Goal: Task Accomplishment & Management: Manage account settings

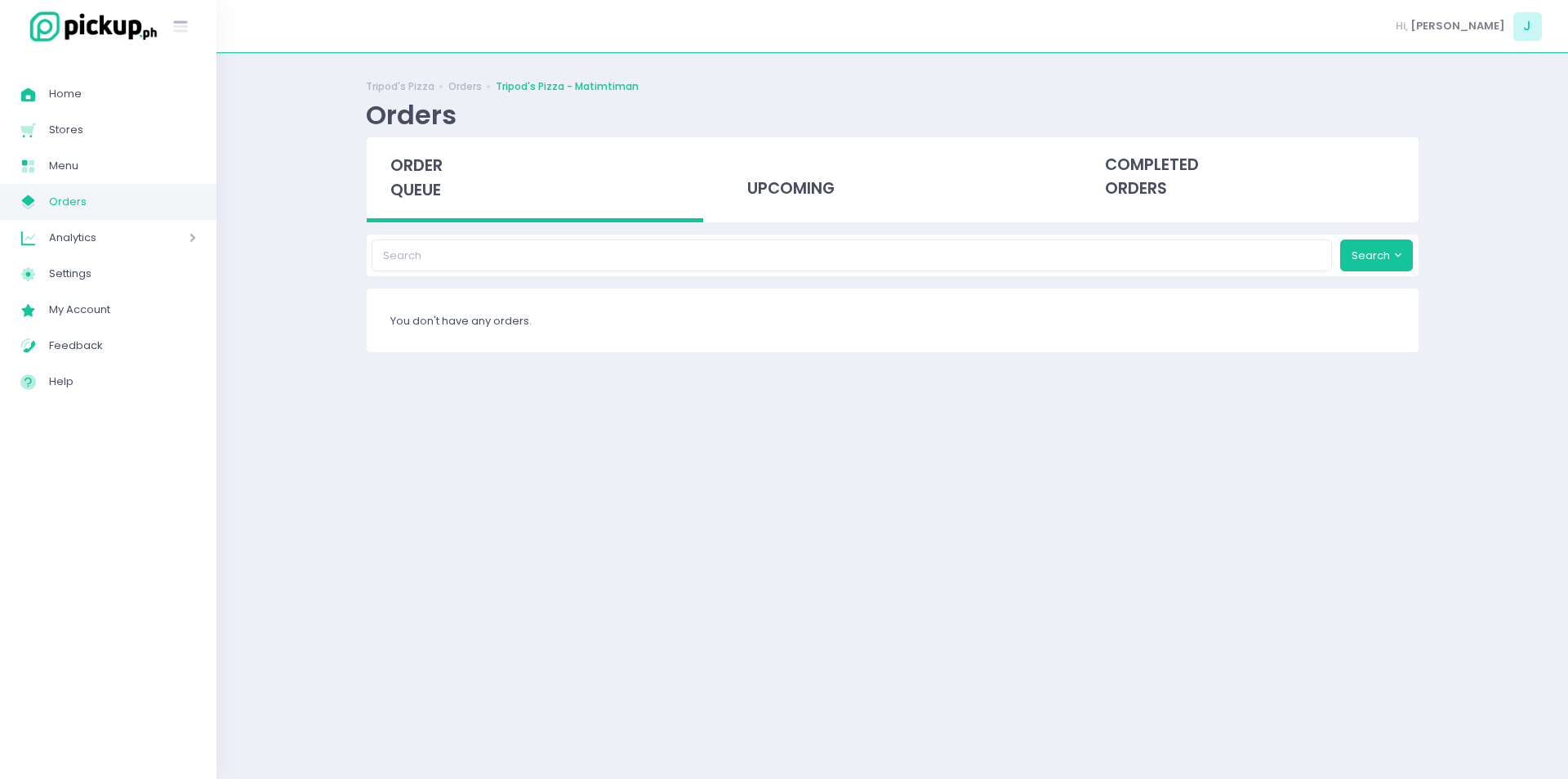
click at [444, 176] on div "order queue" at bounding box center [535, 180] width 337 height 85
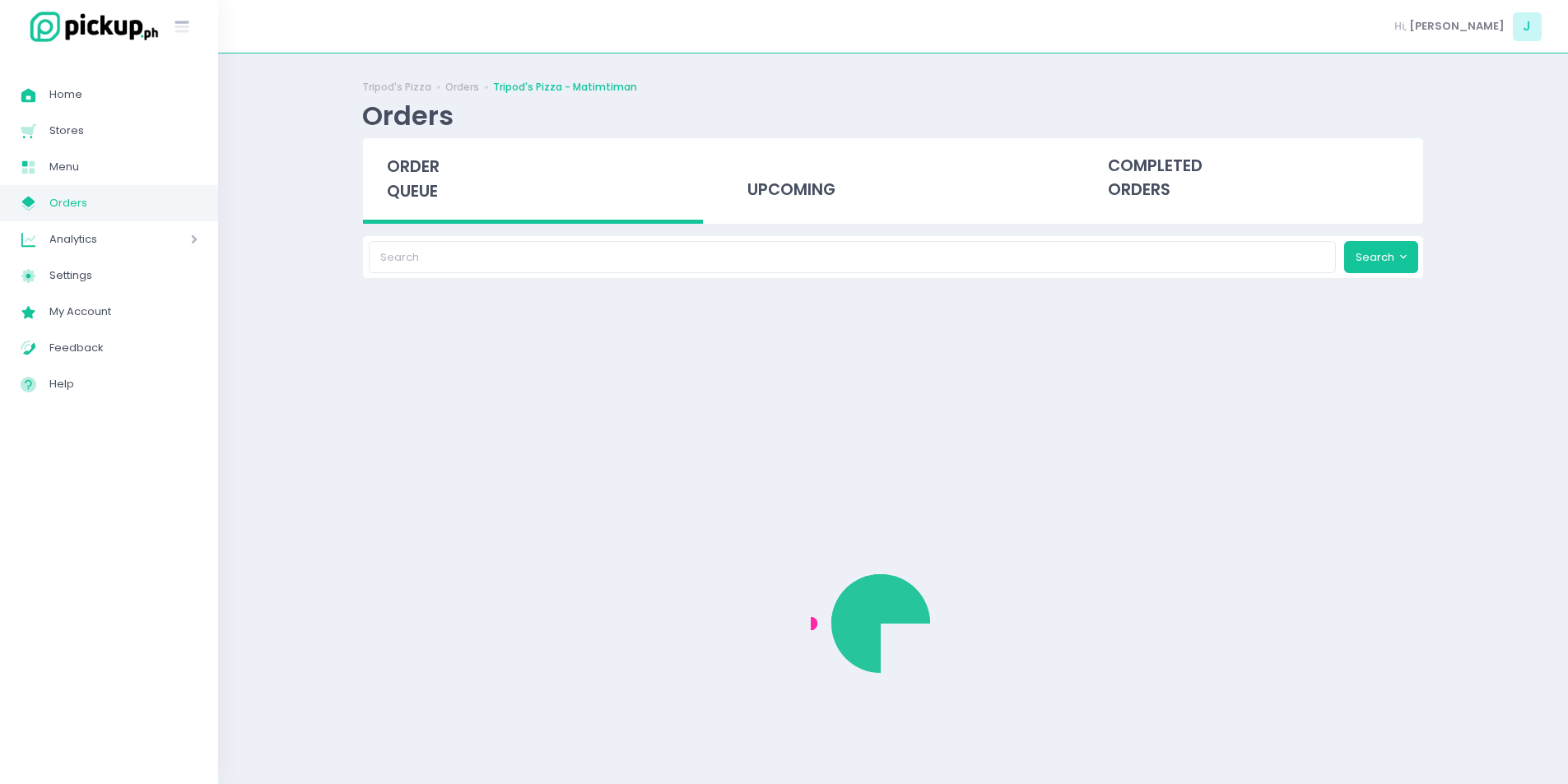
click at [447, 177] on div "order queue" at bounding box center [533, 181] width 340 height 86
click at [449, 213] on div "order queue" at bounding box center [533, 181] width 340 height 86
click at [438, 206] on div "order queue" at bounding box center [533, 181] width 340 height 86
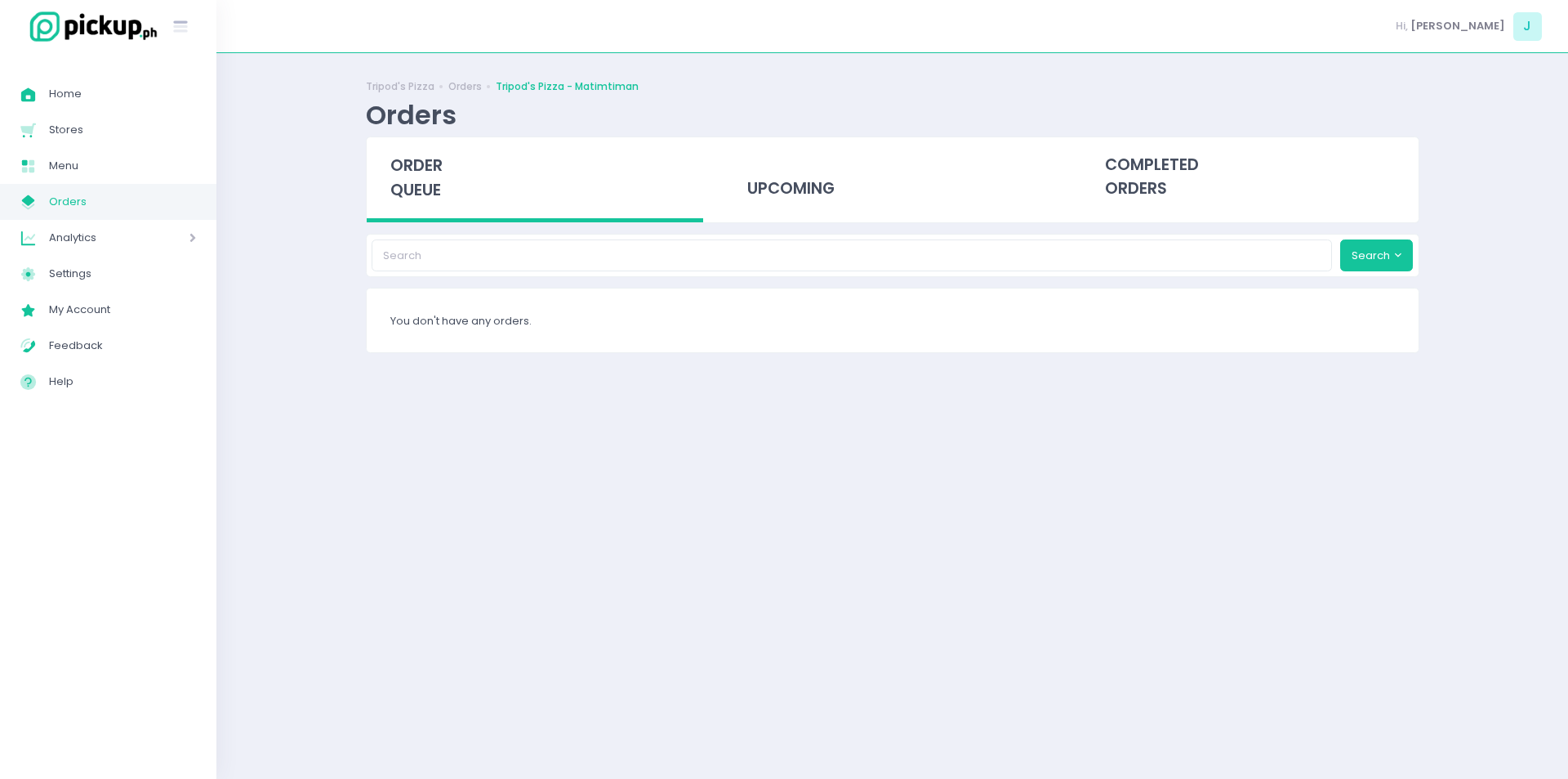
click at [434, 204] on div "order queue" at bounding box center [535, 180] width 337 height 85
click at [420, 208] on div "order queue" at bounding box center [535, 180] width 337 height 85
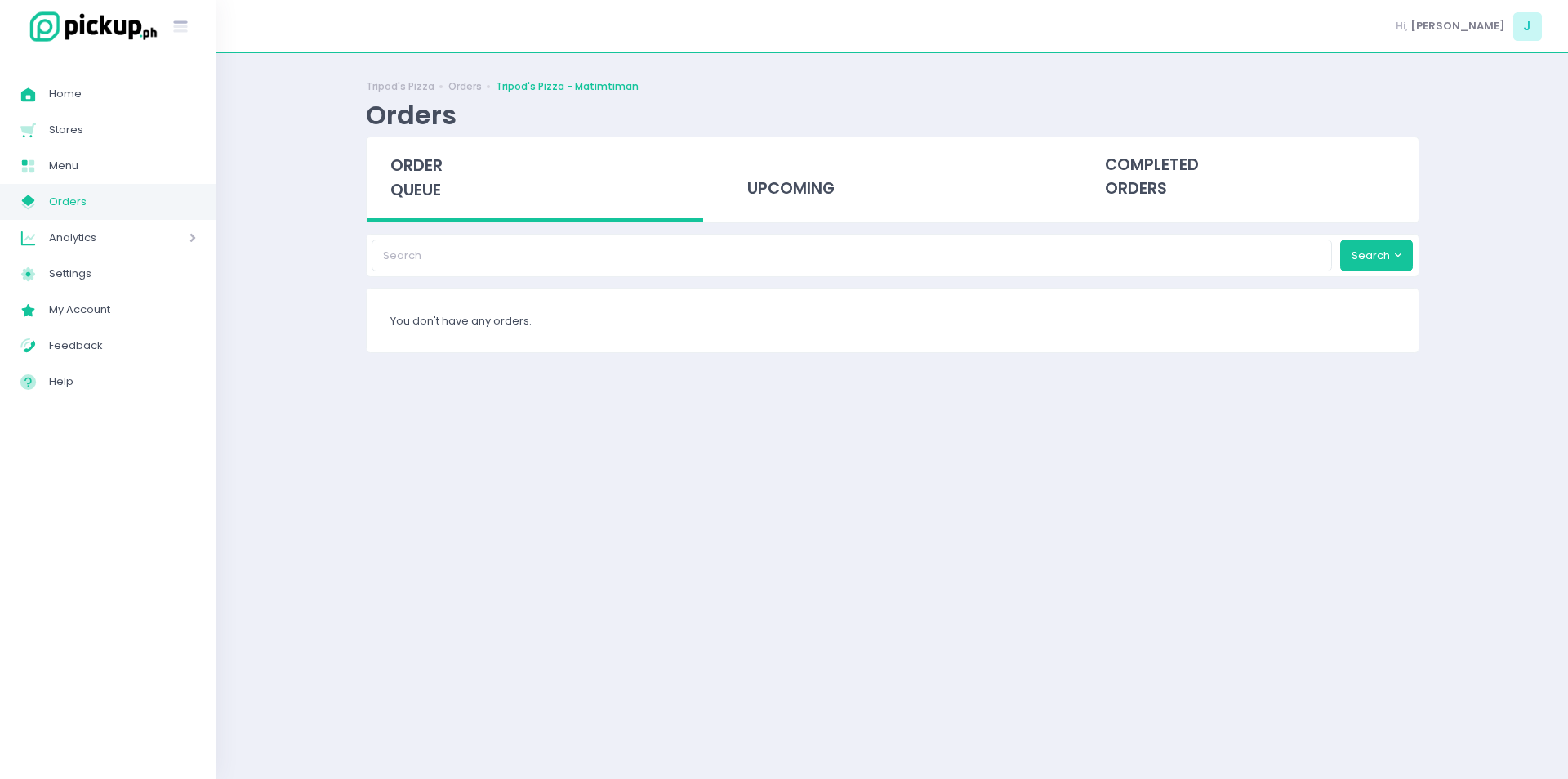
click at [422, 193] on span "order queue" at bounding box center [416, 178] width 52 height 46
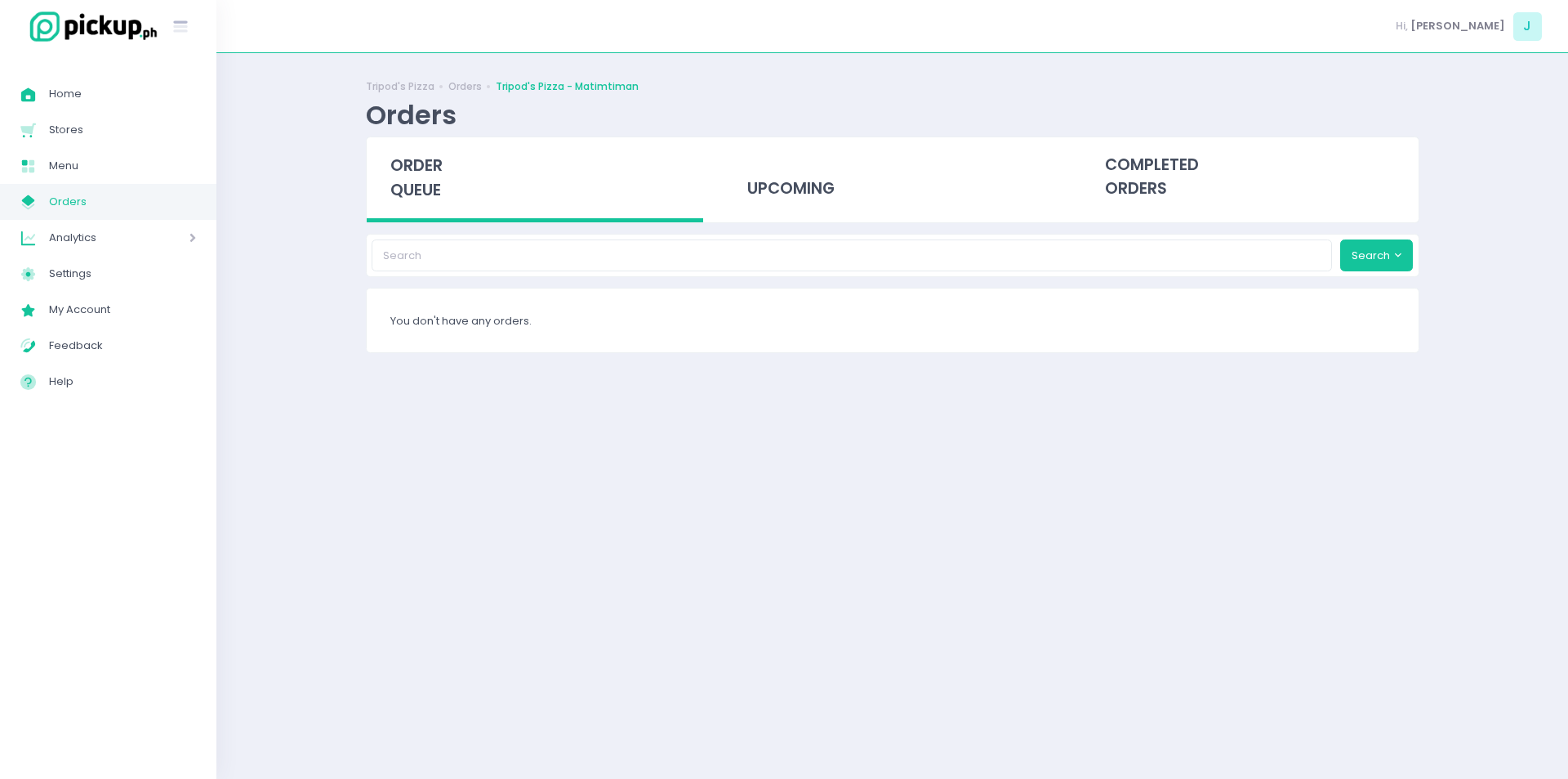
click at [422, 193] on span "order queue" at bounding box center [416, 178] width 52 height 46
click at [307, 290] on div "Tripod's Pizza Orders Tripod's Pizza - Matimtiman Orders order queue upcoming c…" at bounding box center [892, 416] width 1352 height 685
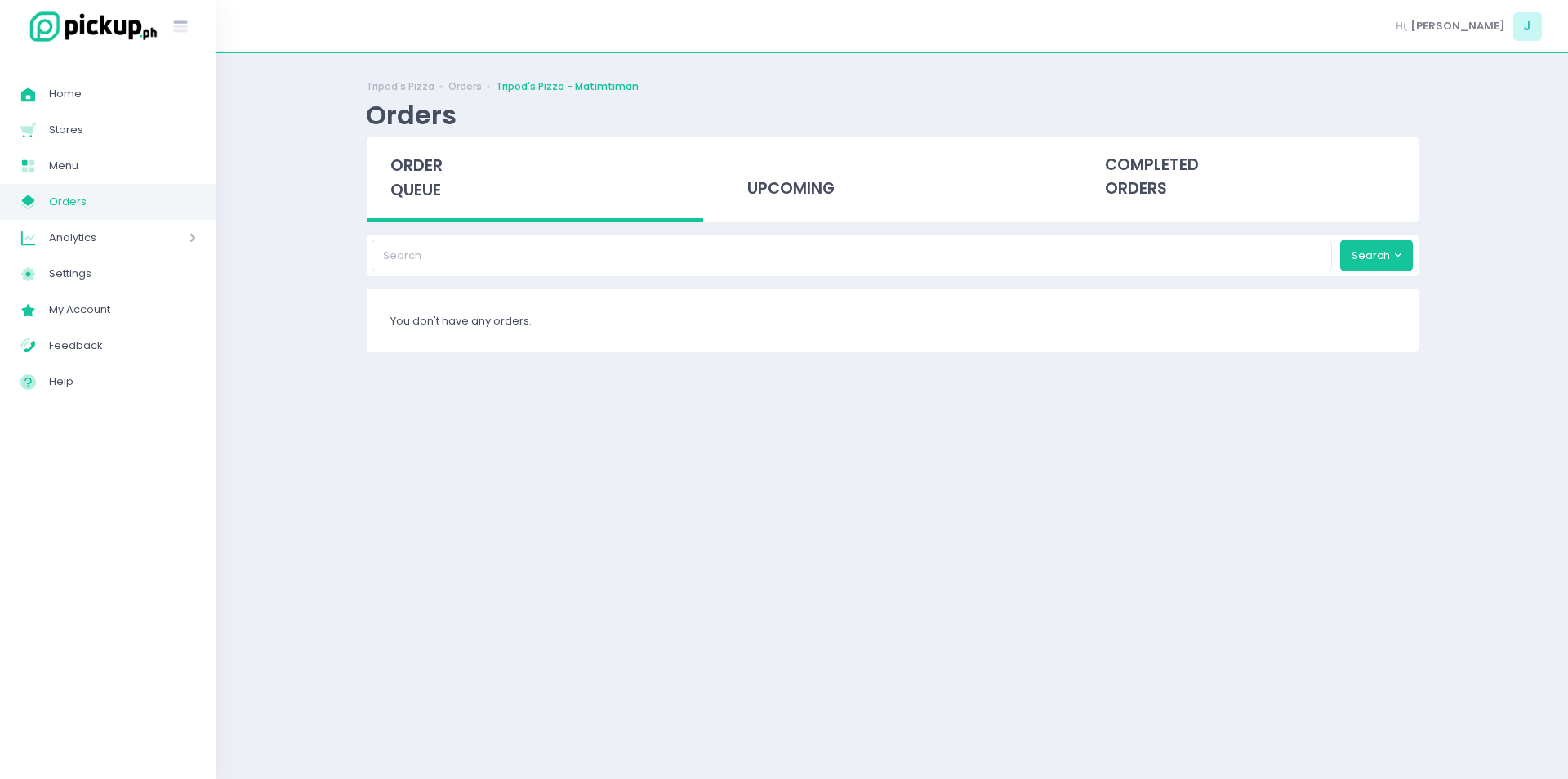
click at [402, 152] on div "order queue" at bounding box center [535, 180] width 337 height 85
click at [427, 179] on span "order queue" at bounding box center [416, 178] width 52 height 46
click at [404, 164] on span "order queue" at bounding box center [416, 178] width 52 height 46
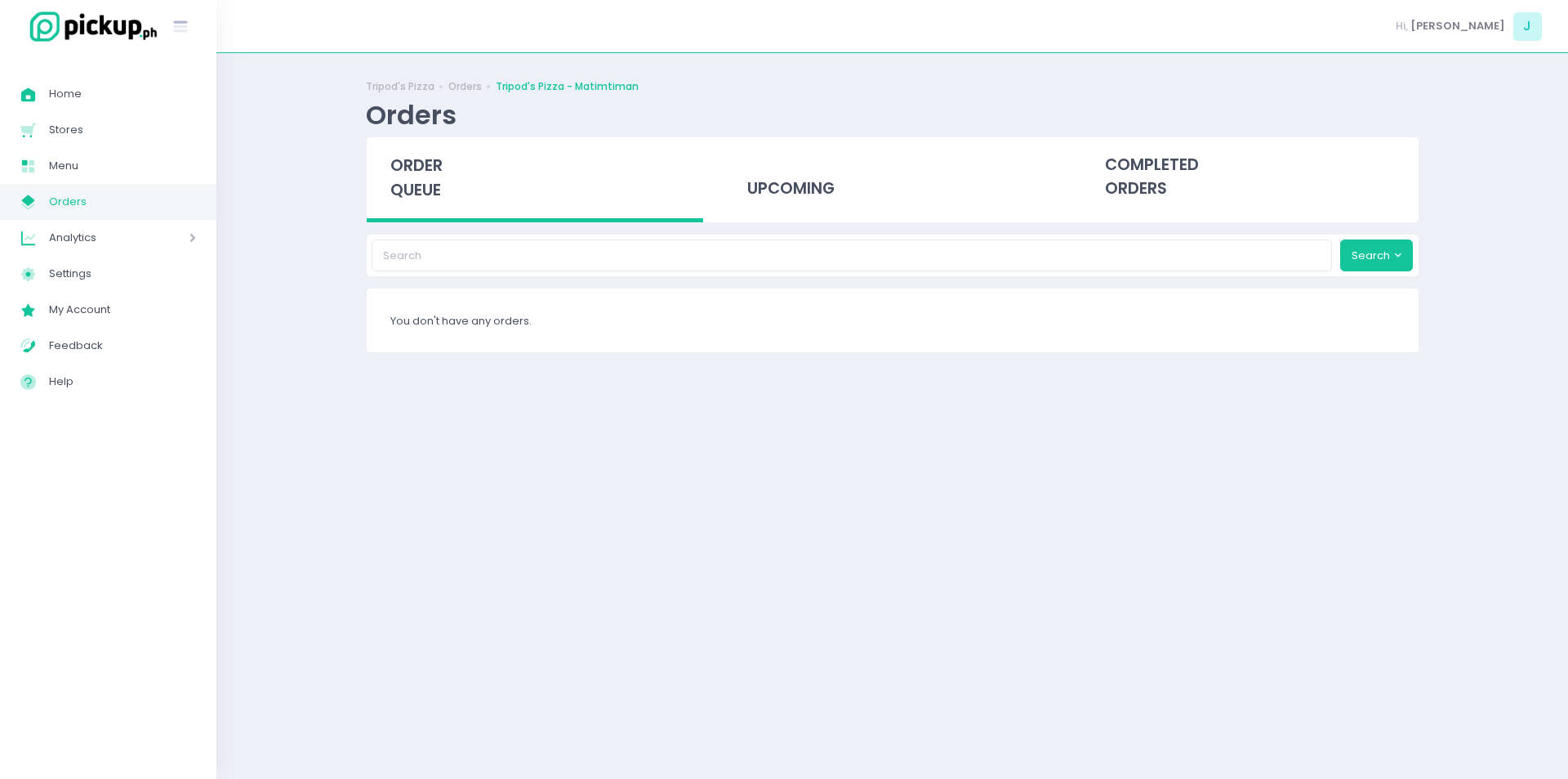
click at [404, 164] on span "order queue" at bounding box center [416, 178] width 52 height 46
click at [342, 361] on div "Tripod's Pizza Orders Tripod's Pizza - Matimtiman Orders order queue upcoming c…" at bounding box center [892, 416] width 1352 height 685
click at [427, 186] on span "order queue" at bounding box center [416, 178] width 52 height 46
click at [302, 464] on div "Tripod's Pizza Orders Tripod's Pizza - Matimtiman Orders order queue upcoming c…" at bounding box center [892, 416] width 1352 height 685
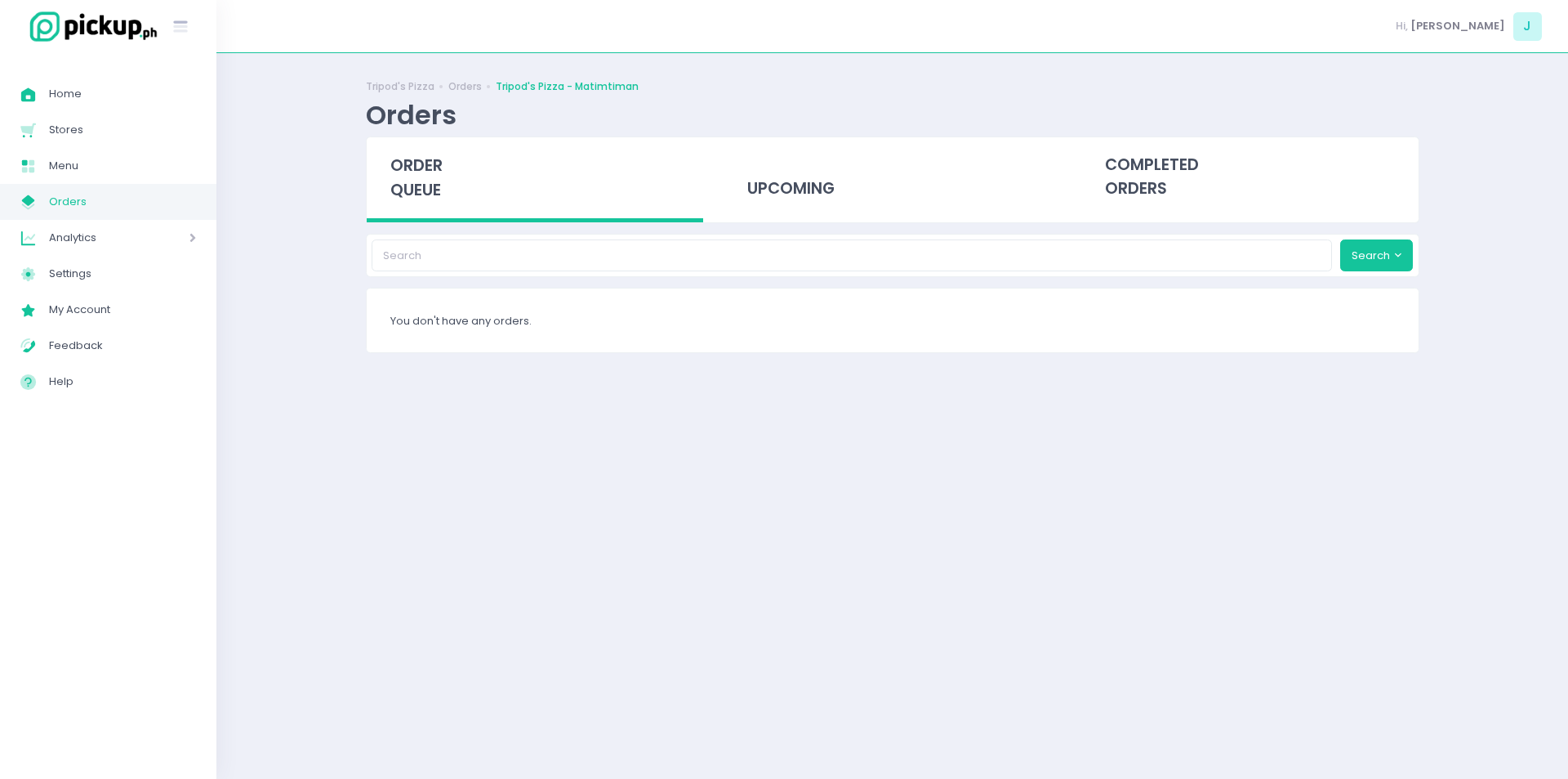
click at [409, 188] on span "order queue" at bounding box center [416, 178] width 52 height 46
click at [447, 176] on div "order queue" at bounding box center [535, 180] width 337 height 85
click at [409, 169] on span "order queue" at bounding box center [416, 178] width 52 height 46
